Goal: Task Accomplishment & Management: Use online tool/utility

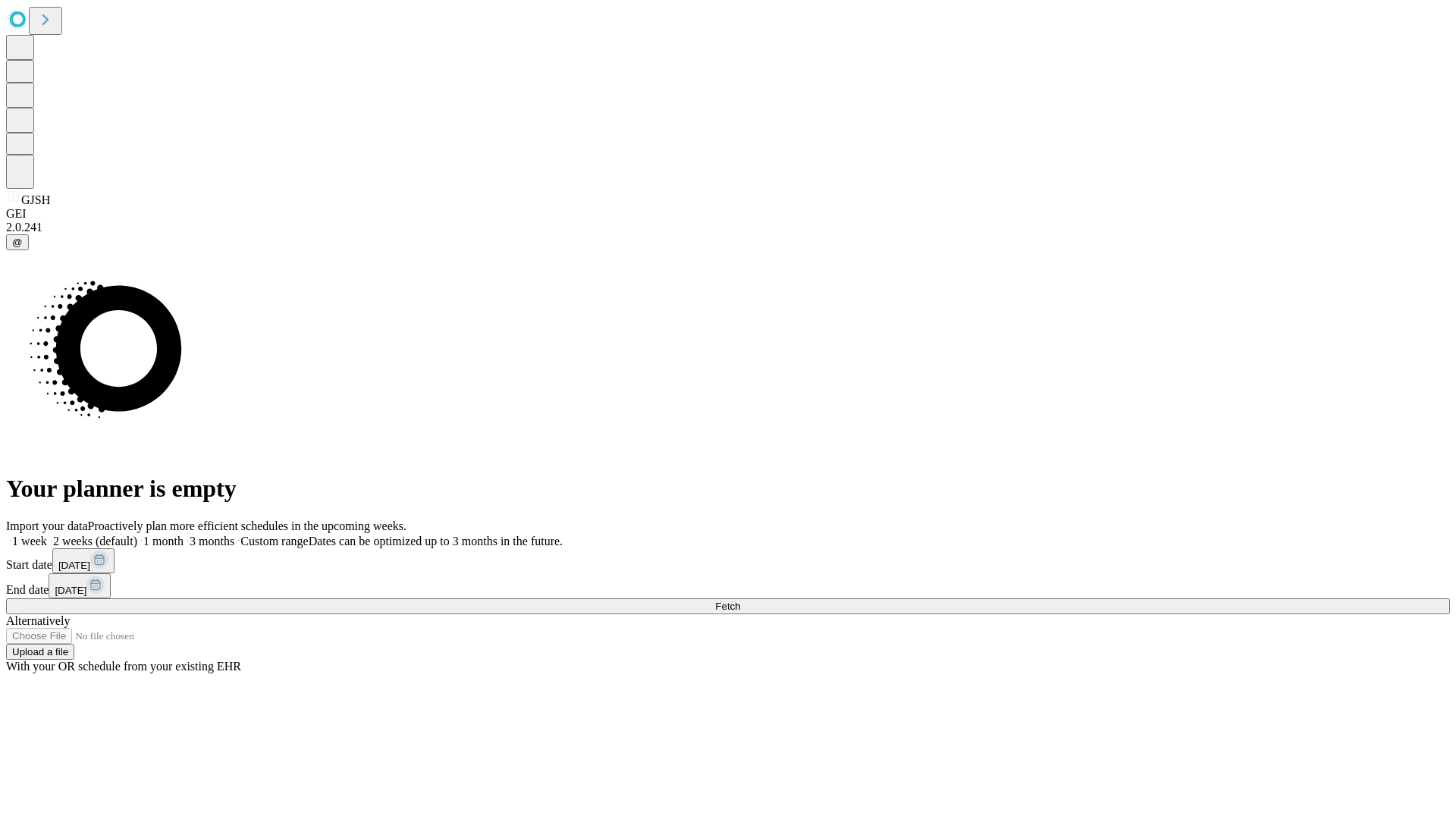
click at [741, 601] on span "Fetch" at bounding box center [728, 607] width 25 height 12
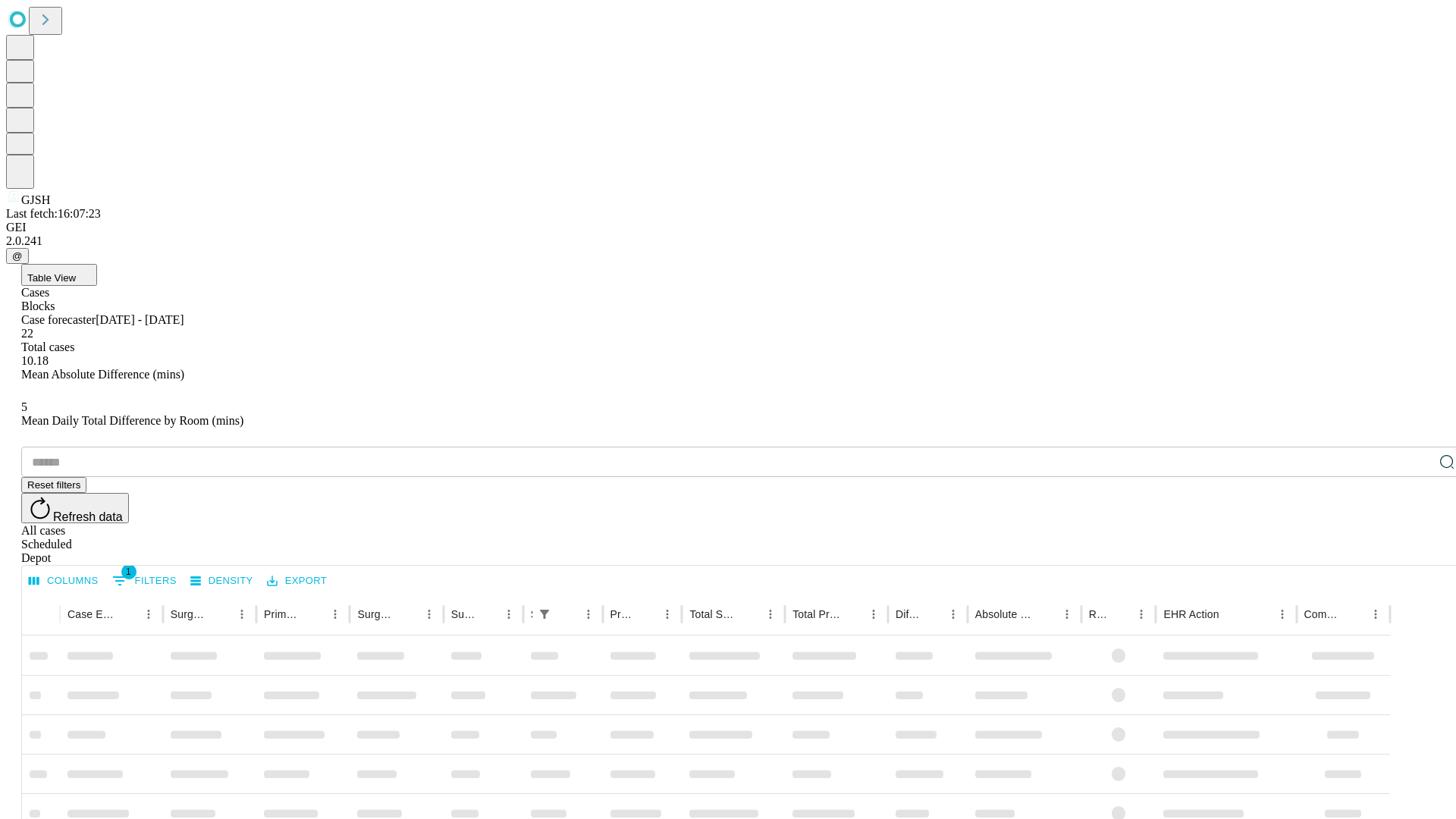
click at [76, 273] on span "Table View" at bounding box center [51, 278] width 49 height 12
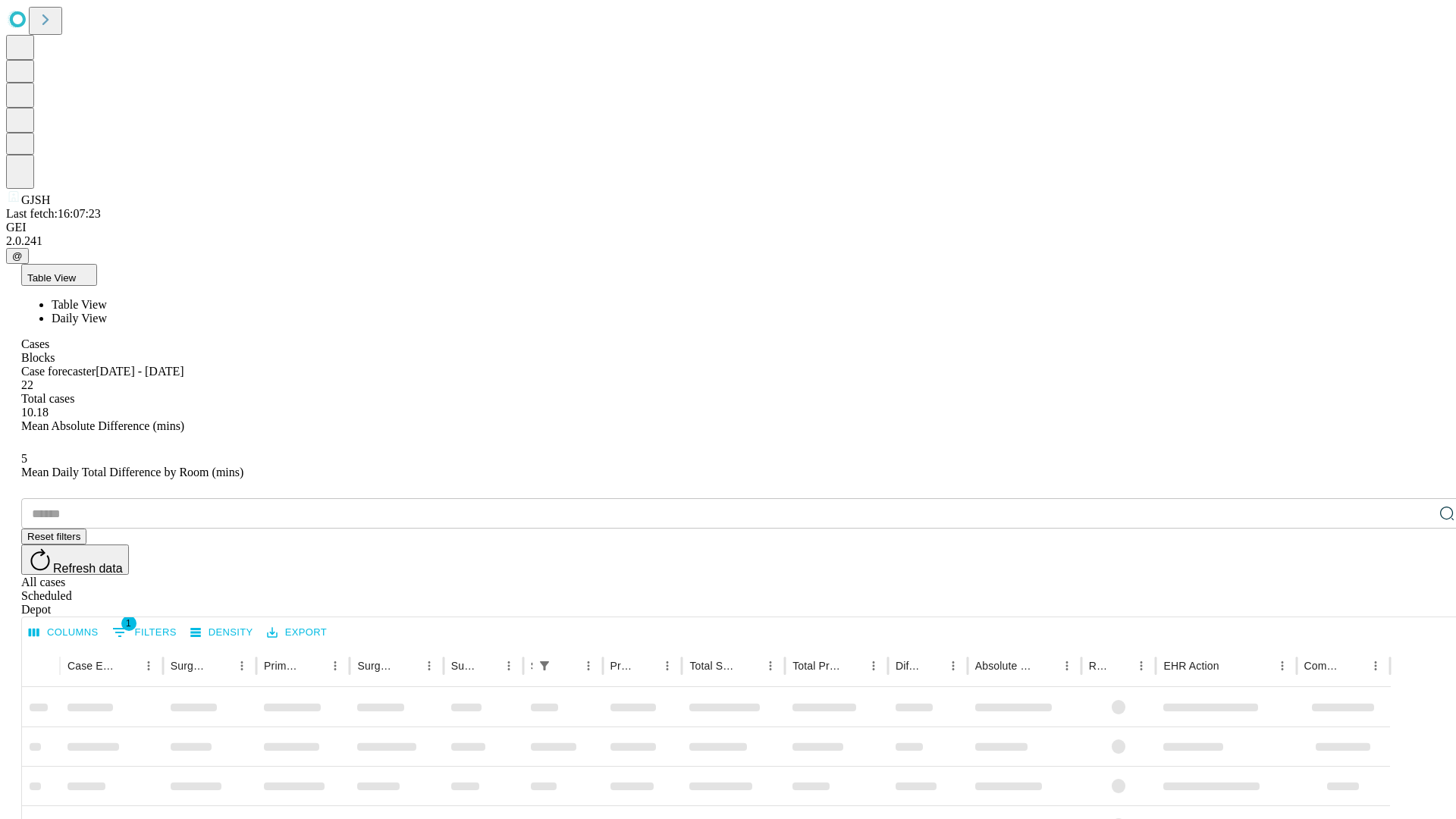
click at [107, 311] on span "Daily View" at bounding box center [79, 318] width 56 height 13
